Goal: Information Seeking & Learning: Learn about a topic

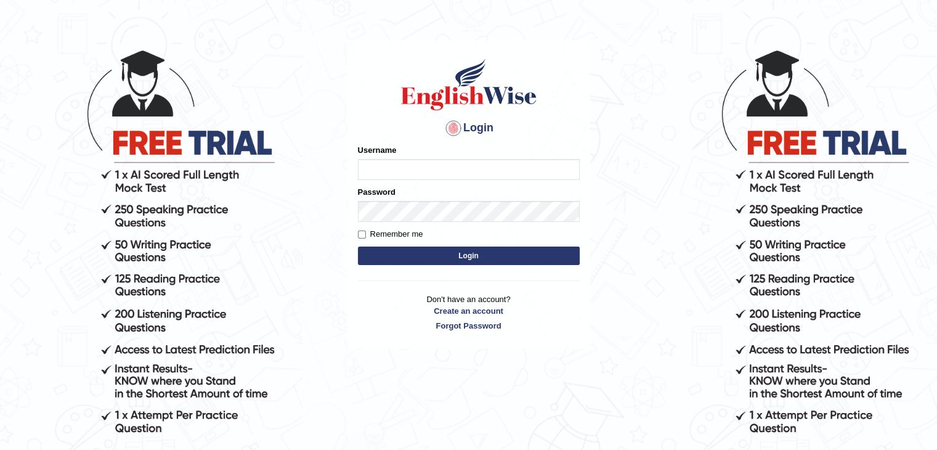
scroll to position [48, 0]
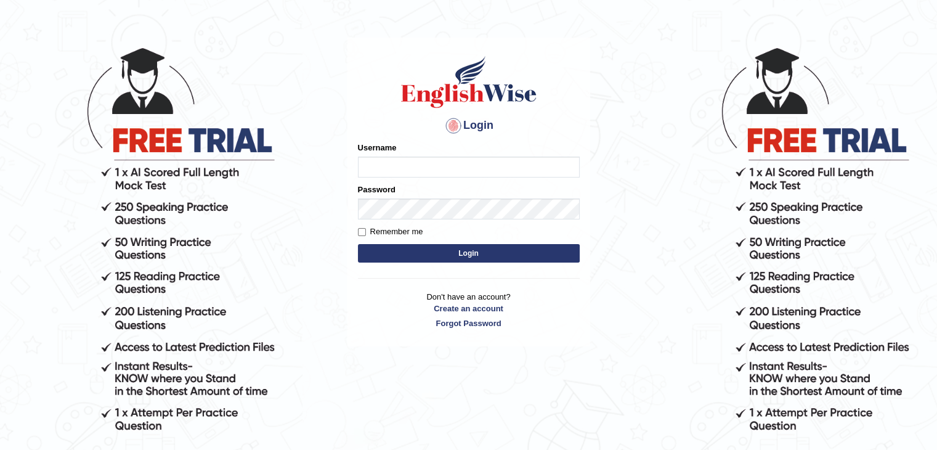
type input "0452198080"
click at [361, 230] on input "Remember me" at bounding box center [362, 232] width 8 height 8
checkbox input "true"
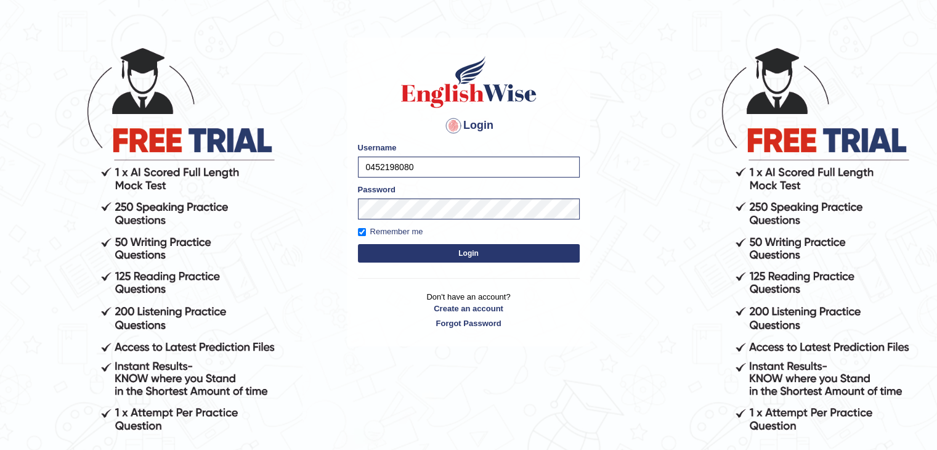
click at [465, 248] on button "Login" at bounding box center [469, 253] width 222 height 18
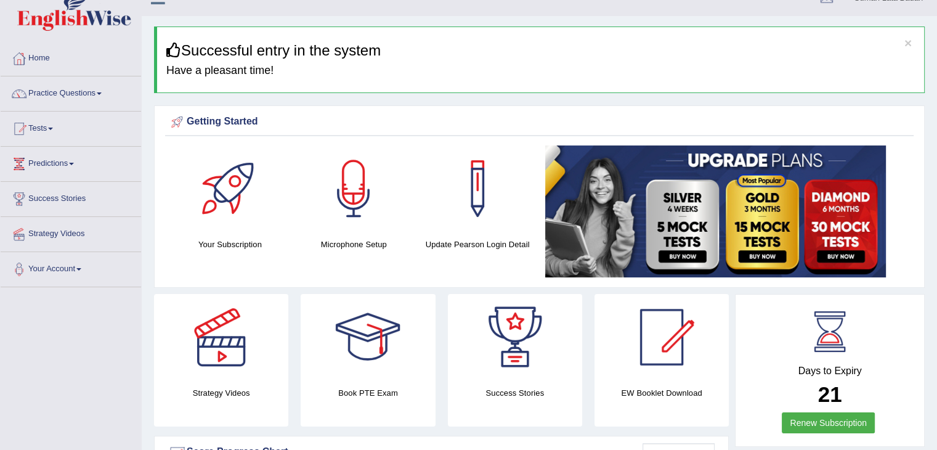
scroll to position [21, 0]
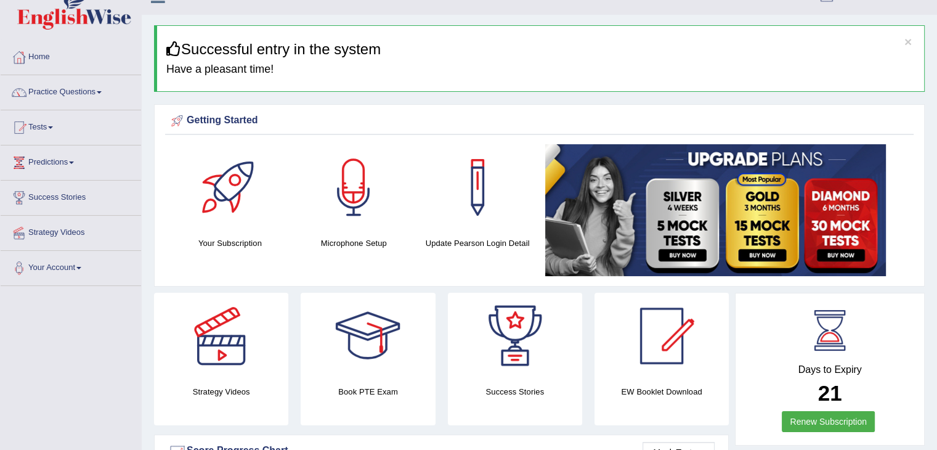
click at [42, 129] on link "Tests" at bounding box center [71, 125] width 140 height 31
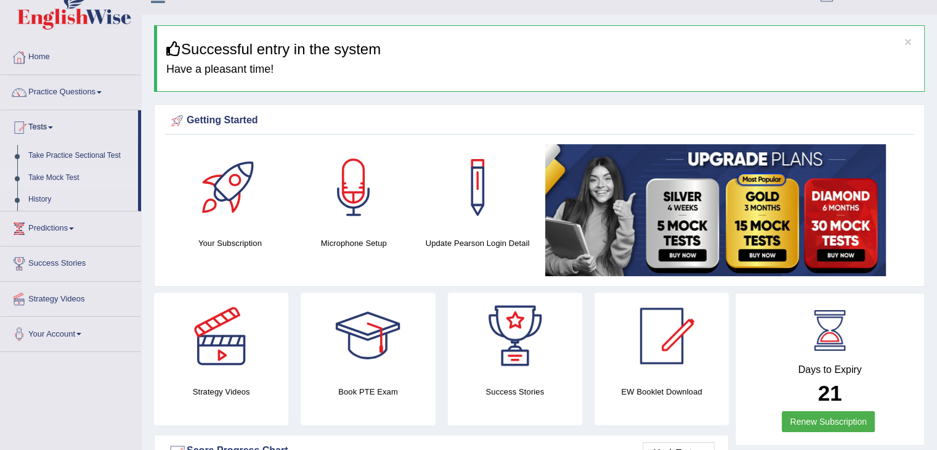
click at [51, 177] on link "Take Mock Test" at bounding box center [80, 178] width 115 height 22
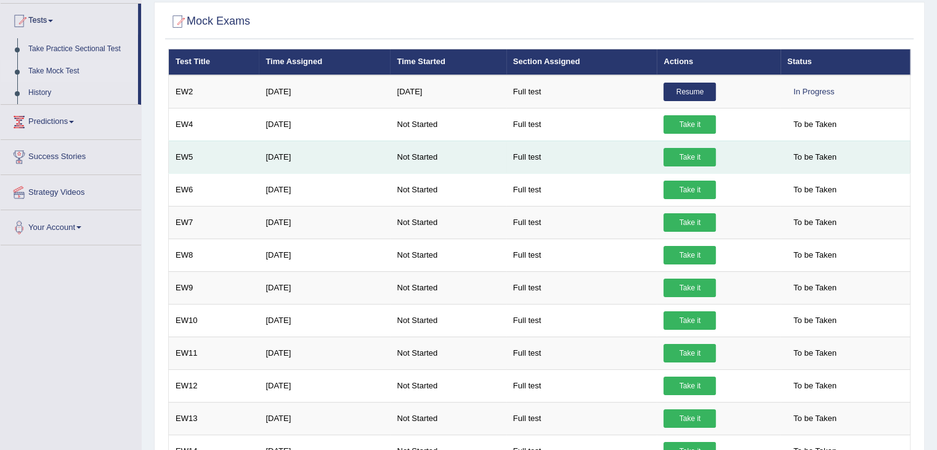
scroll to position [126, 0]
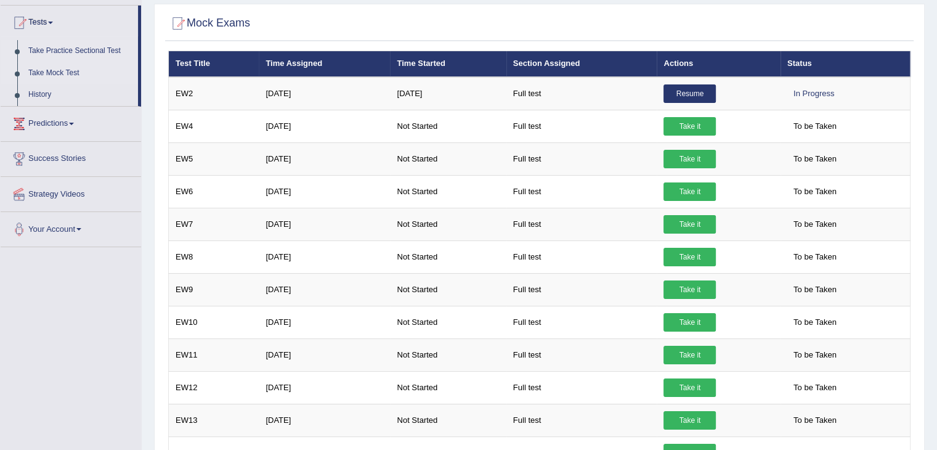
click at [69, 49] on link "Take Practice Sectional Test" at bounding box center [80, 51] width 115 height 22
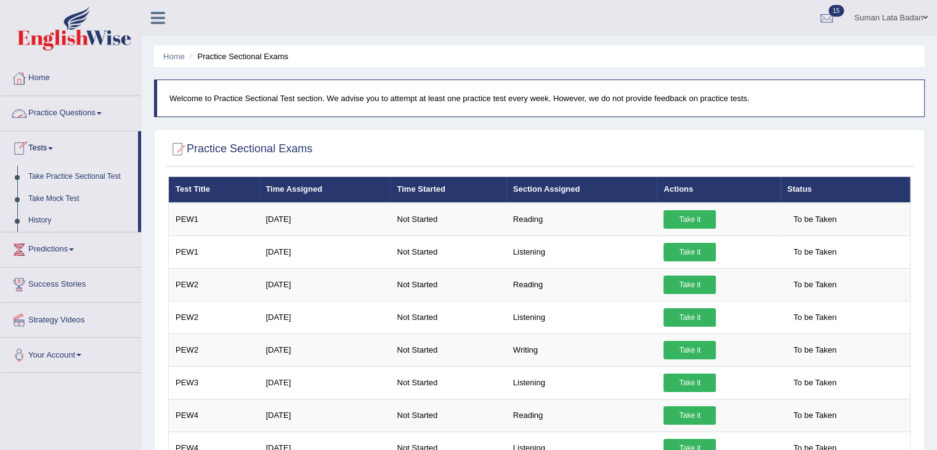
click at [62, 114] on link "Practice Questions" at bounding box center [71, 111] width 140 height 31
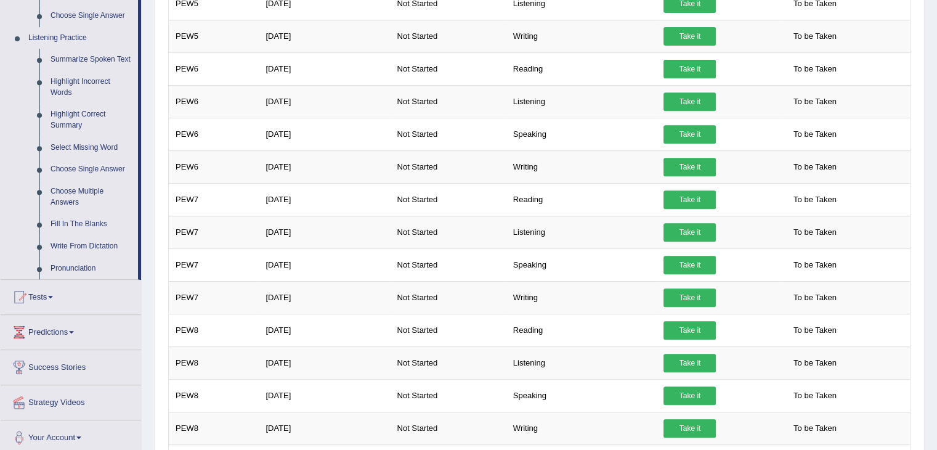
scroll to position [447, 0]
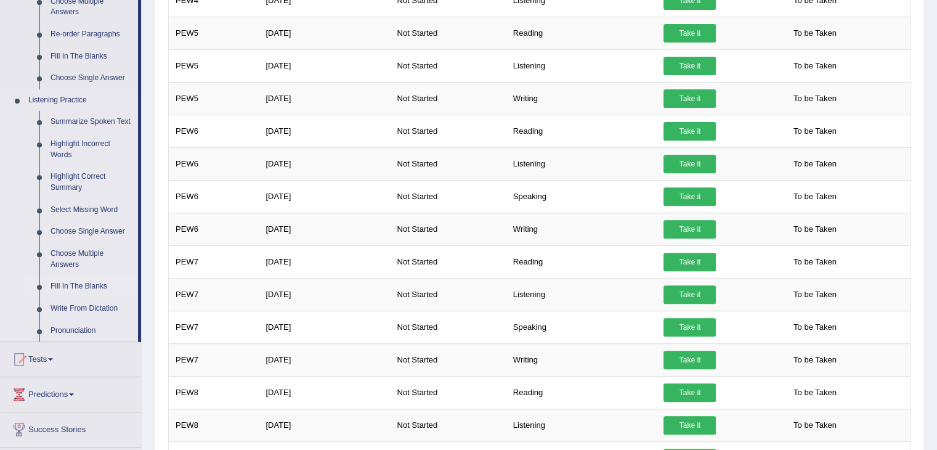
click at [65, 291] on link "Fill In The Blanks" at bounding box center [91, 286] width 93 height 22
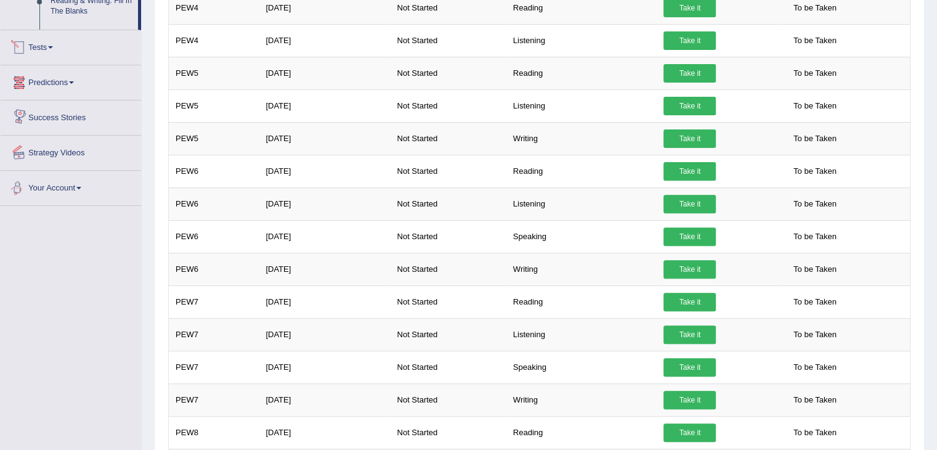
scroll to position [781, 0]
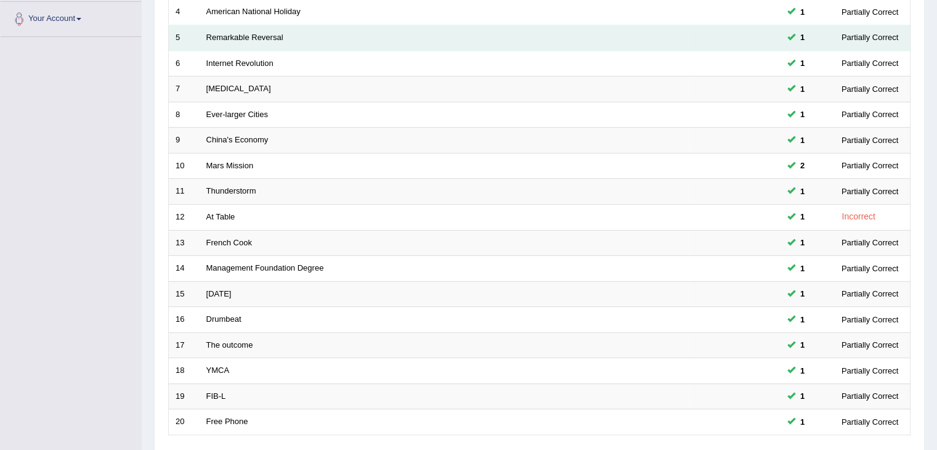
scroll to position [362, 0]
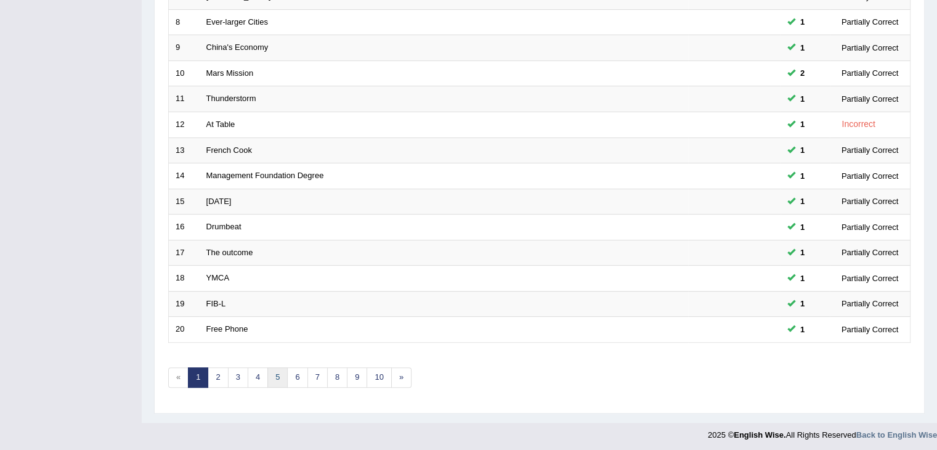
click at [276, 375] on link "5" at bounding box center [277, 377] width 20 height 20
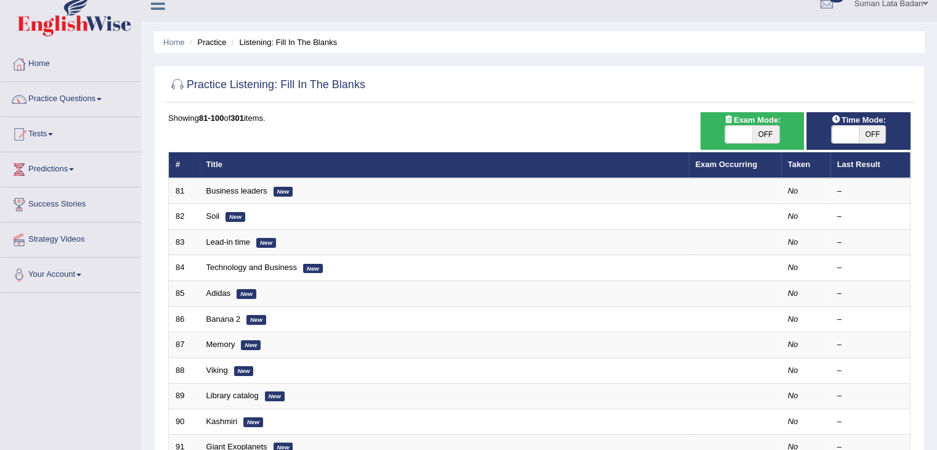
scroll to position [14, 0]
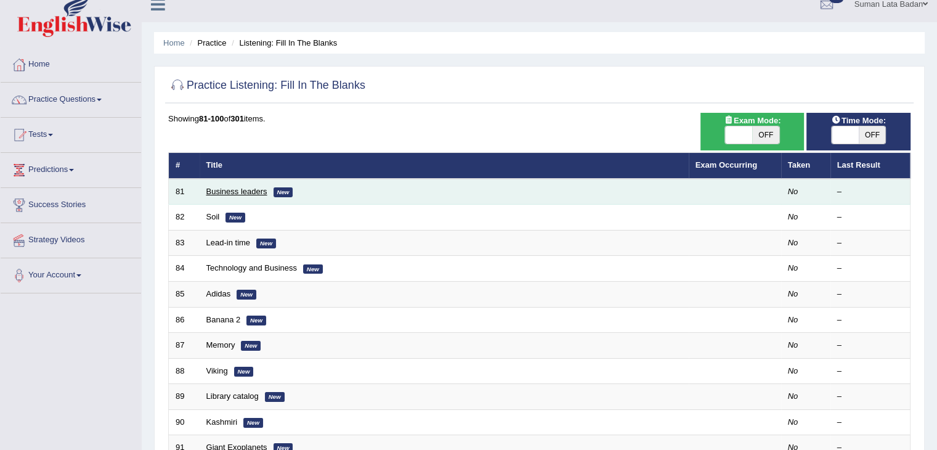
click at [235, 188] on link "Business leaders" at bounding box center [236, 191] width 61 height 9
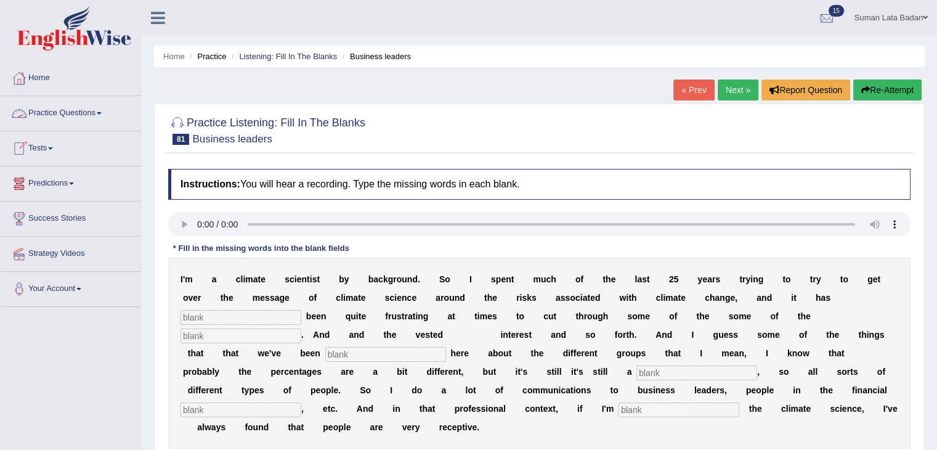
click at [57, 114] on link "Practice Questions" at bounding box center [71, 111] width 140 height 31
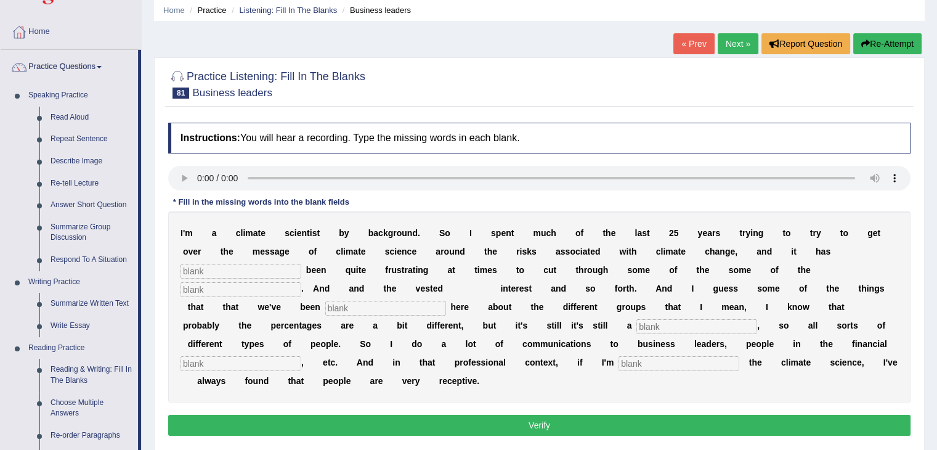
scroll to position [46, 0]
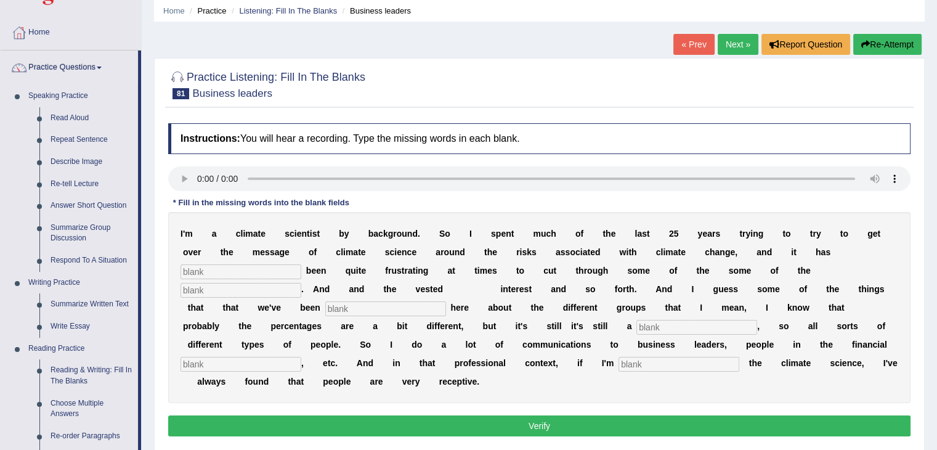
click at [625, 363] on input "text" at bounding box center [679, 364] width 121 height 15
type input "perfect"
click at [662, 331] on input "text" at bounding box center [697, 327] width 121 height 15
type input "huhuh"
click at [279, 362] on input "text" at bounding box center [241, 364] width 121 height 15
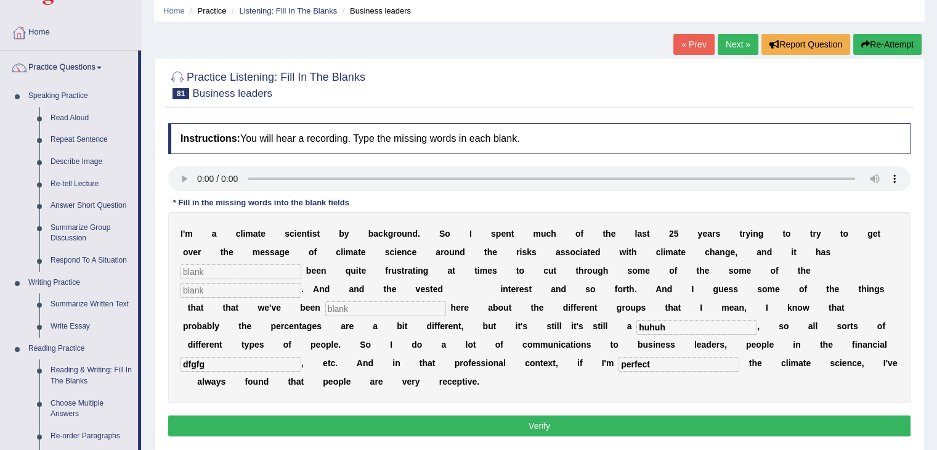
type input "dfgfg"
click at [330, 311] on input "text" at bounding box center [385, 308] width 121 height 15
type input "drdrd"
click at [209, 296] on div "I ' m a c l i m a t e s c i e n t i s t b y b a c k g r o u n d . S o I s p e n…" at bounding box center [539, 307] width 743 height 191
click at [205, 292] on input "text" at bounding box center [241, 290] width 121 height 15
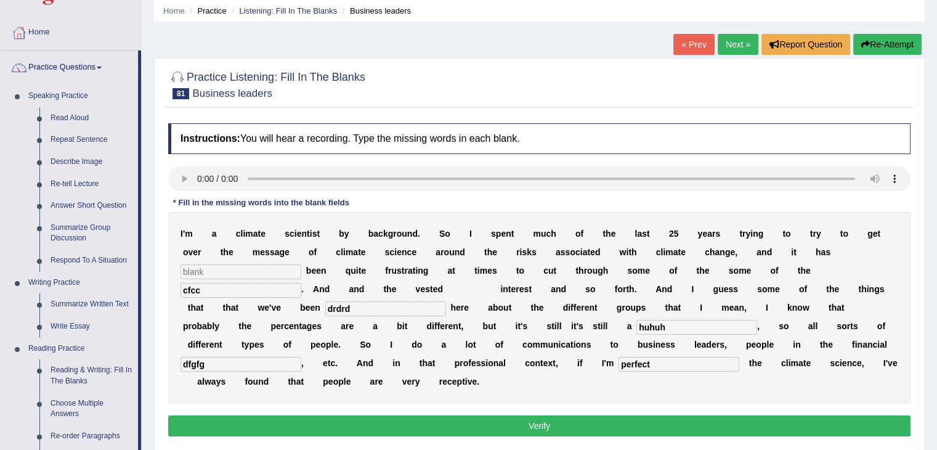
type input "cfcc"
click at [203, 274] on input "text" at bounding box center [241, 271] width 121 height 15
type input "ggf"
click at [412, 420] on button "Verify" at bounding box center [539, 425] width 743 height 21
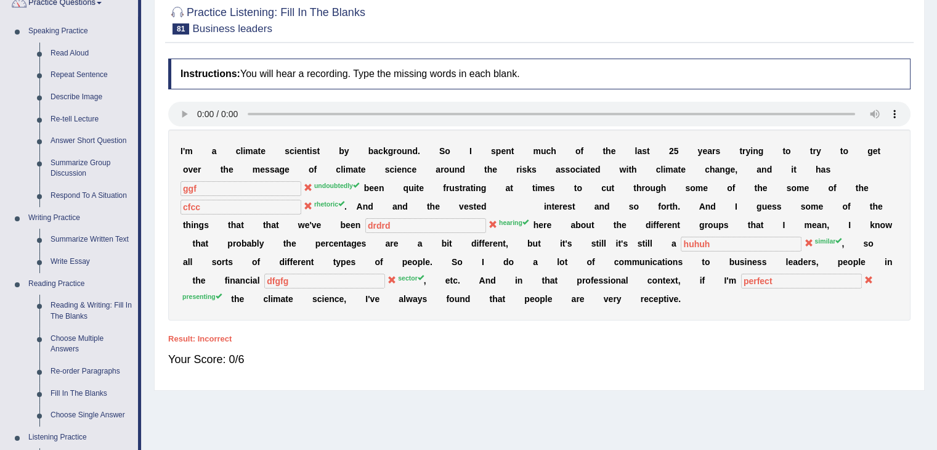
scroll to position [109, 0]
click at [81, 316] on link "Reading & Writing: Fill In The Blanks" at bounding box center [91, 312] width 93 height 33
click at [81, 316] on ul "Reading & Writing: Fill In The Blanks Choose Multiple Answers Re-order Paragrap…" at bounding box center [80, 361] width 115 height 131
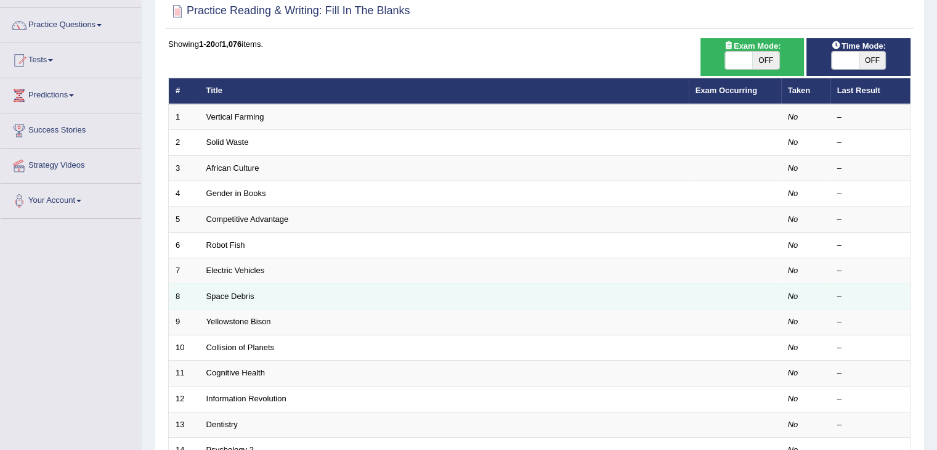
scroll to position [98, 0]
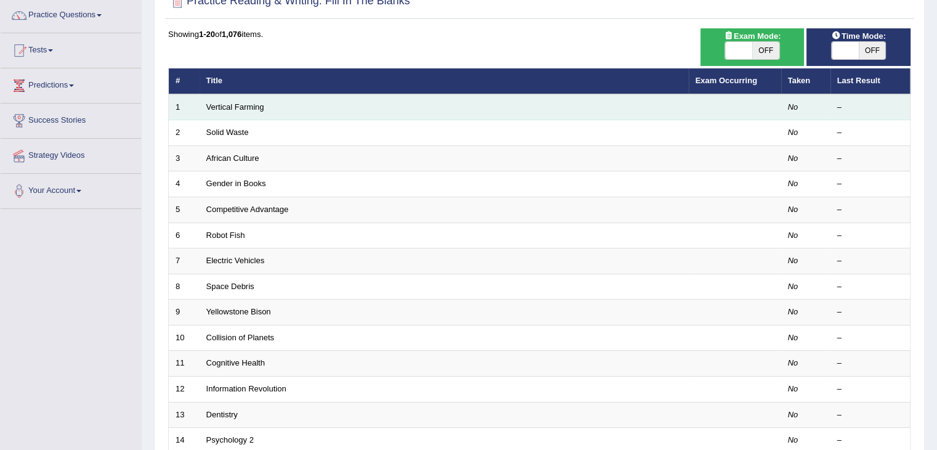
click at [239, 112] on td "Vertical Farming" at bounding box center [444, 107] width 489 height 26
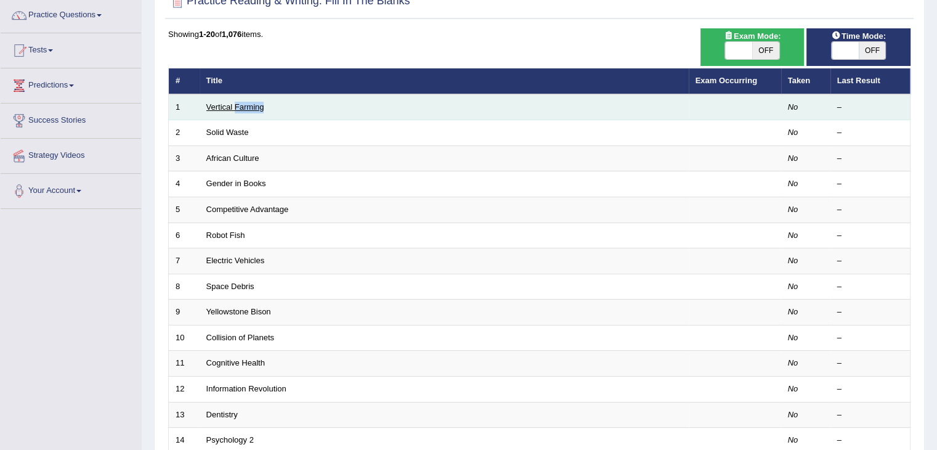
click at [210, 102] on link "Vertical Farming" at bounding box center [235, 106] width 58 height 9
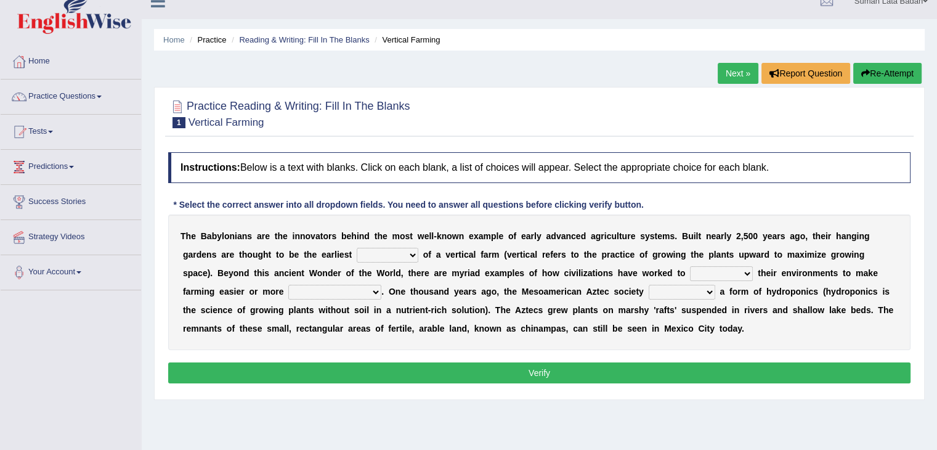
scroll to position [22, 0]
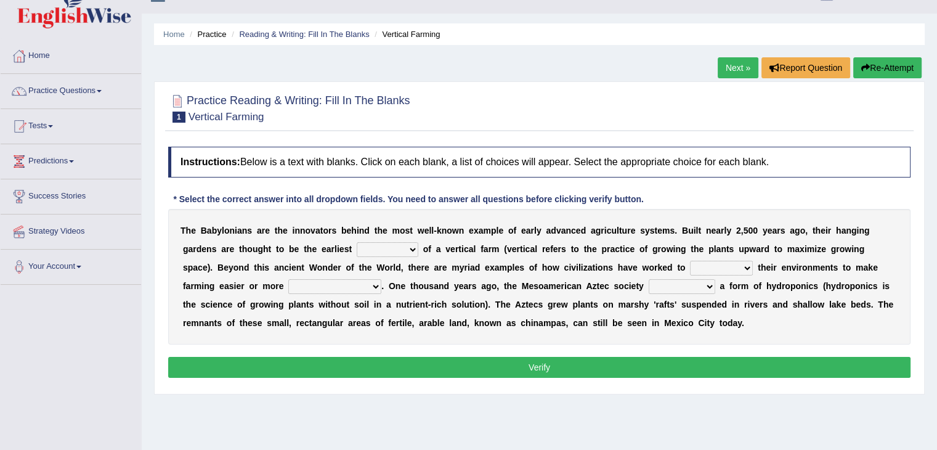
click at [414, 245] on select "prototype failure discredit protocol" at bounding box center [388, 249] width 62 height 15
click at [248, 14] on div "Home Practice Reading & Writing: Fill In The Blanks Vertical Farming Next » Rep…" at bounding box center [540, 286] width 796 height 616
